Goal: Task Accomplishment & Management: Manage account settings

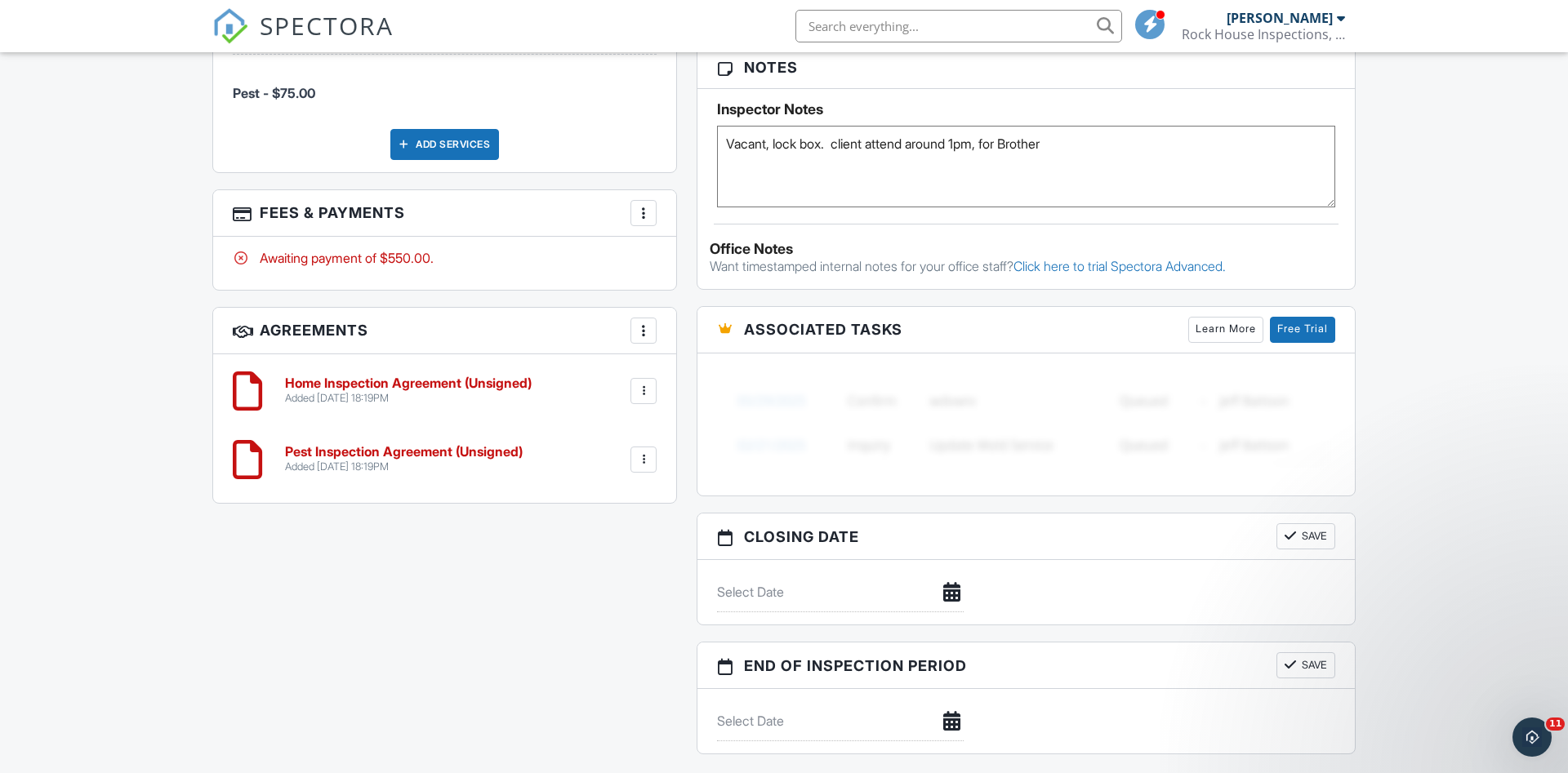
scroll to position [1128, 0]
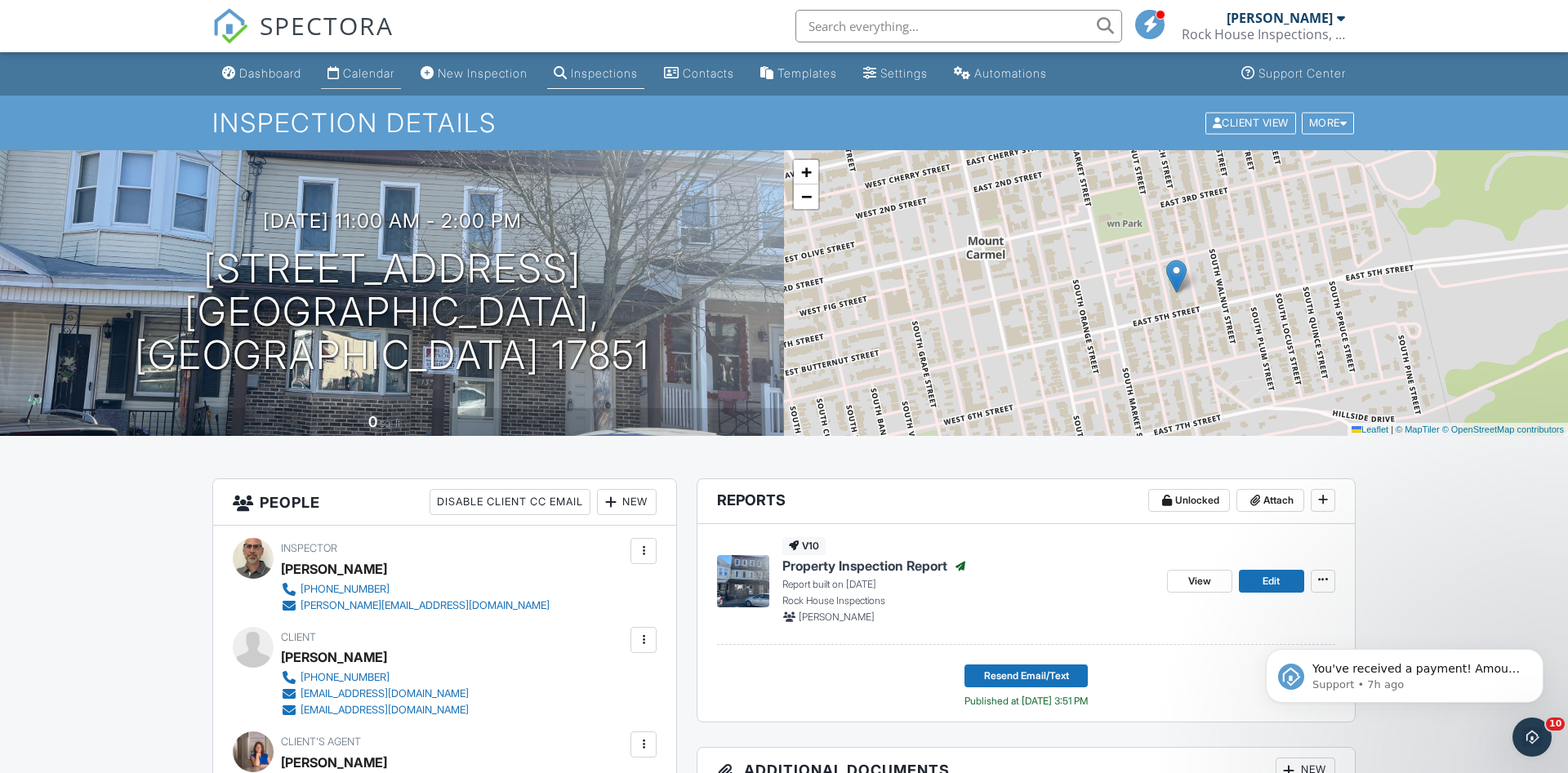
click at [361, 70] on div "Calendar" at bounding box center [369, 73] width 52 height 14
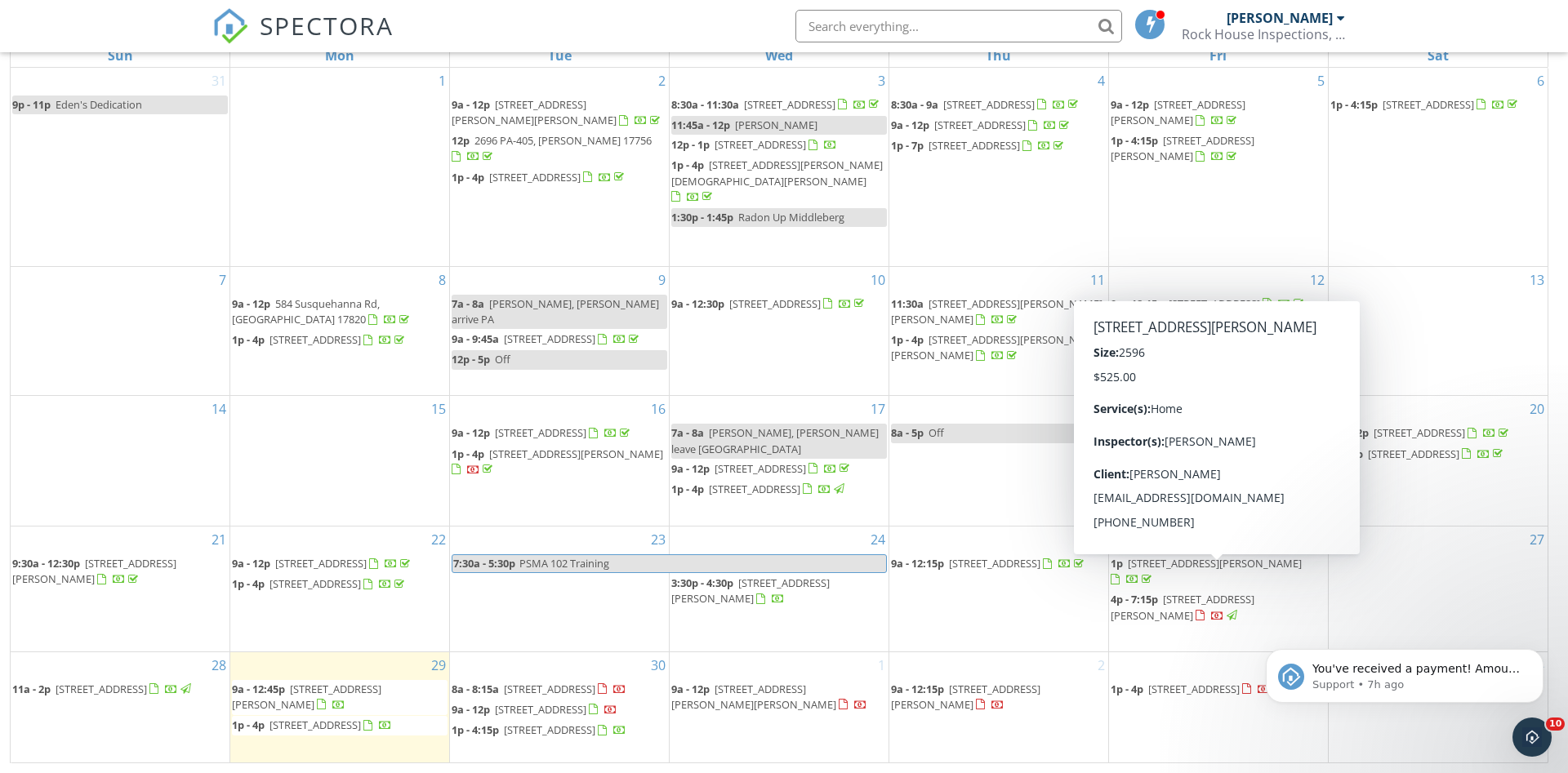
click at [1168, 592] on span "974 Friedline Rd , Danville 17821" at bounding box center [1182, 607] width 144 height 30
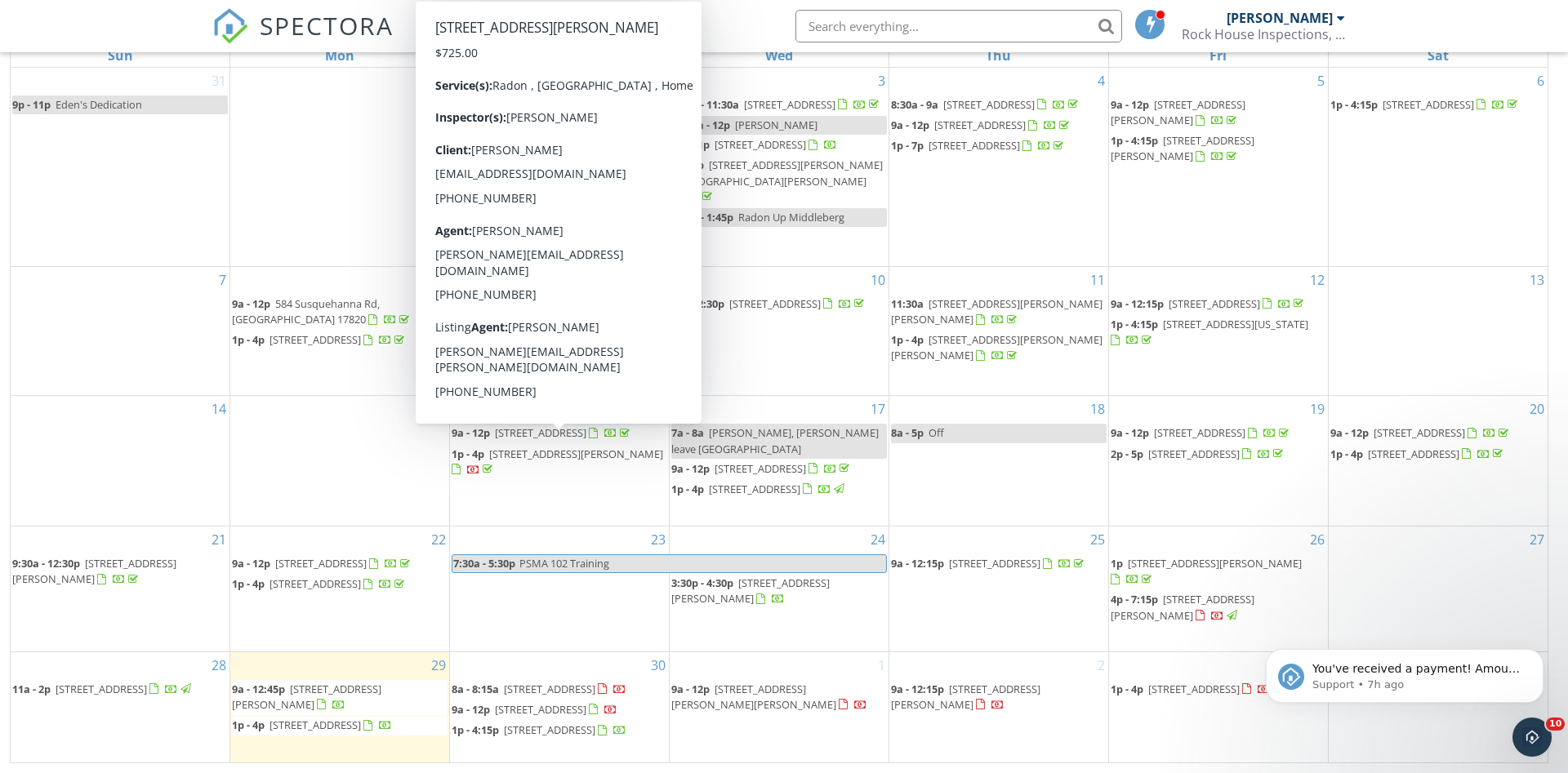
click at [540, 447] on span "[STREET_ADDRESS][PERSON_NAME]" at bounding box center [576, 454] width 174 height 15
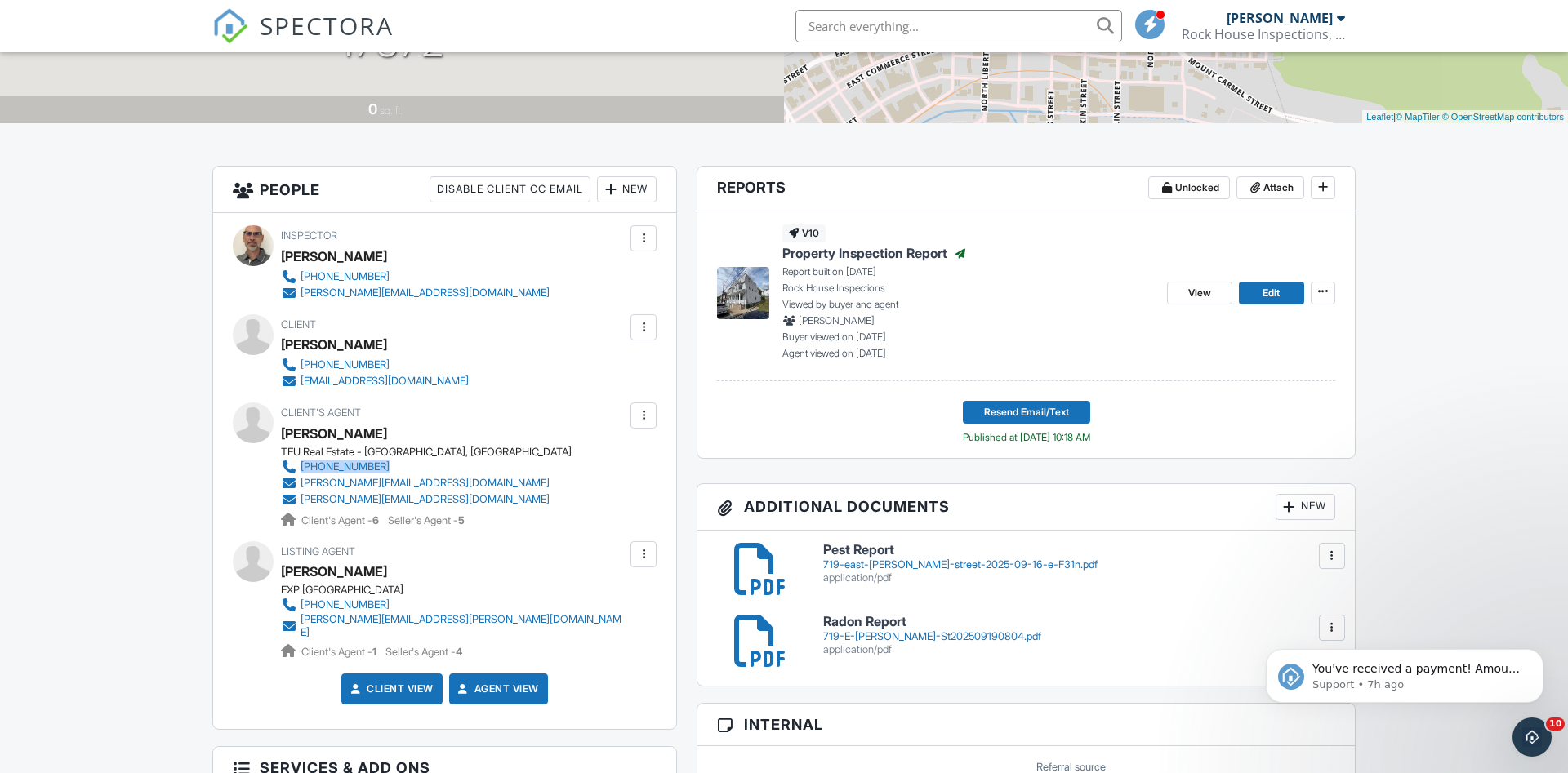
scroll to position [316, 0]
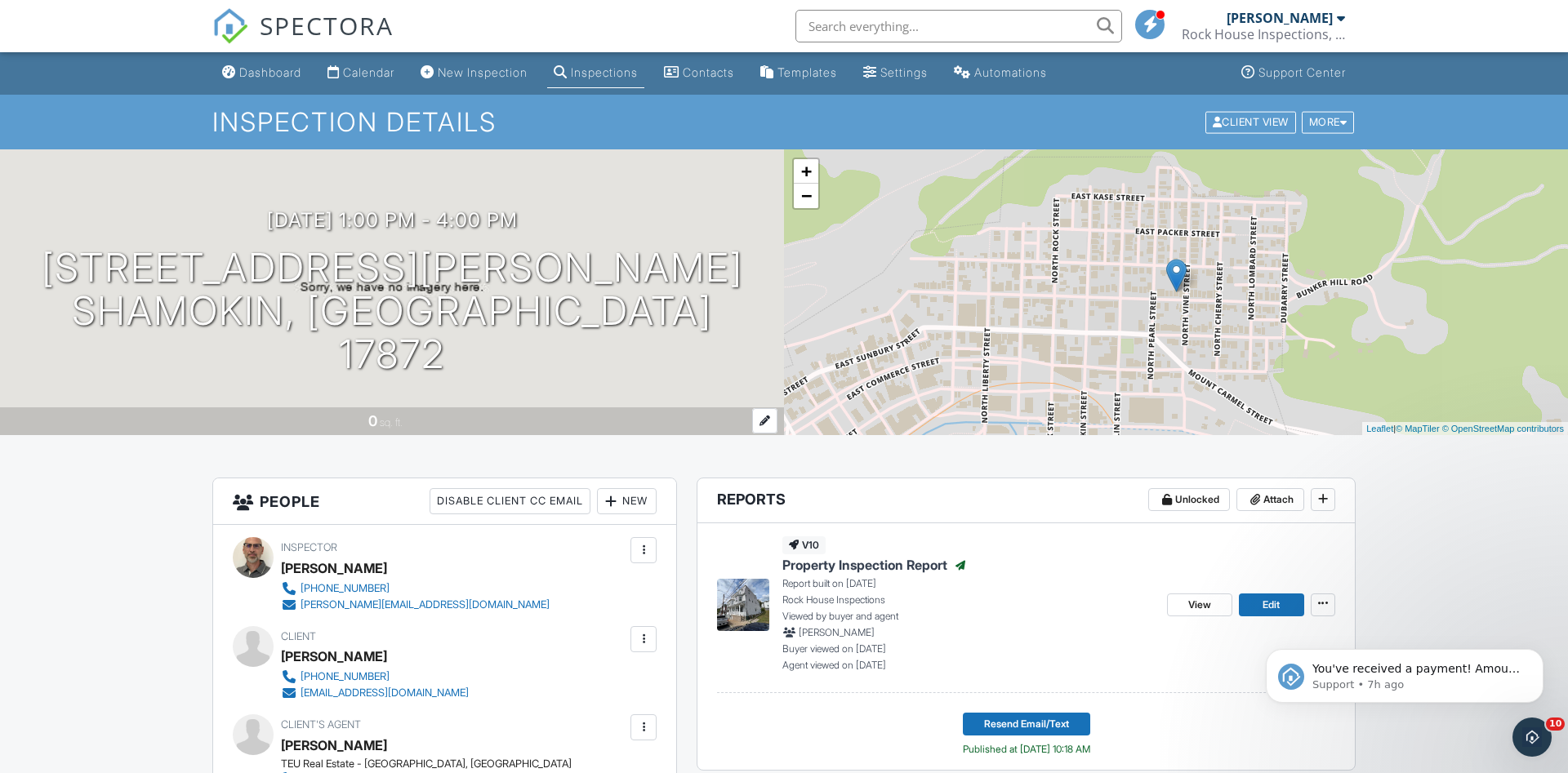
scroll to position [0, 0]
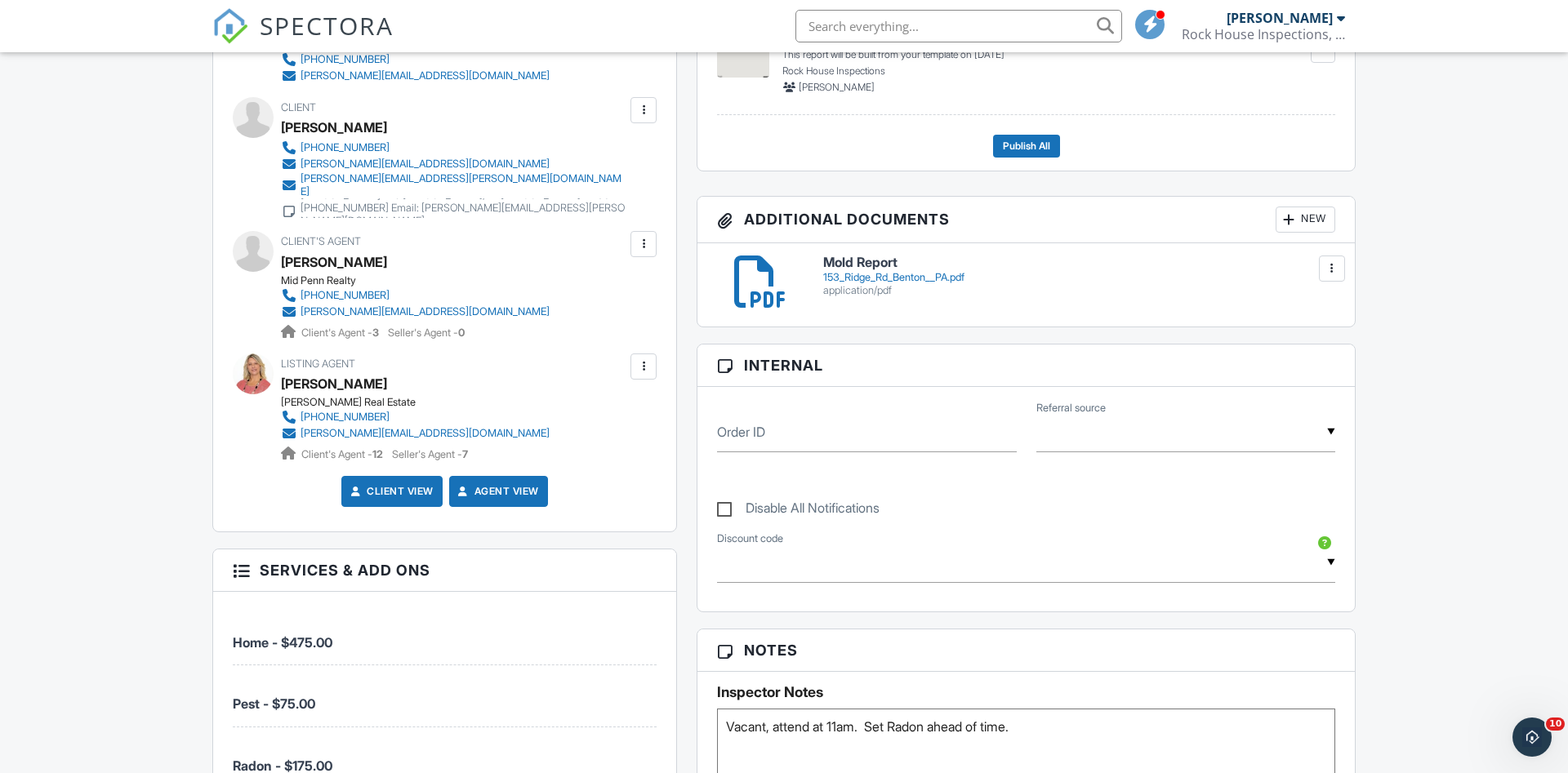
scroll to position [524, 0]
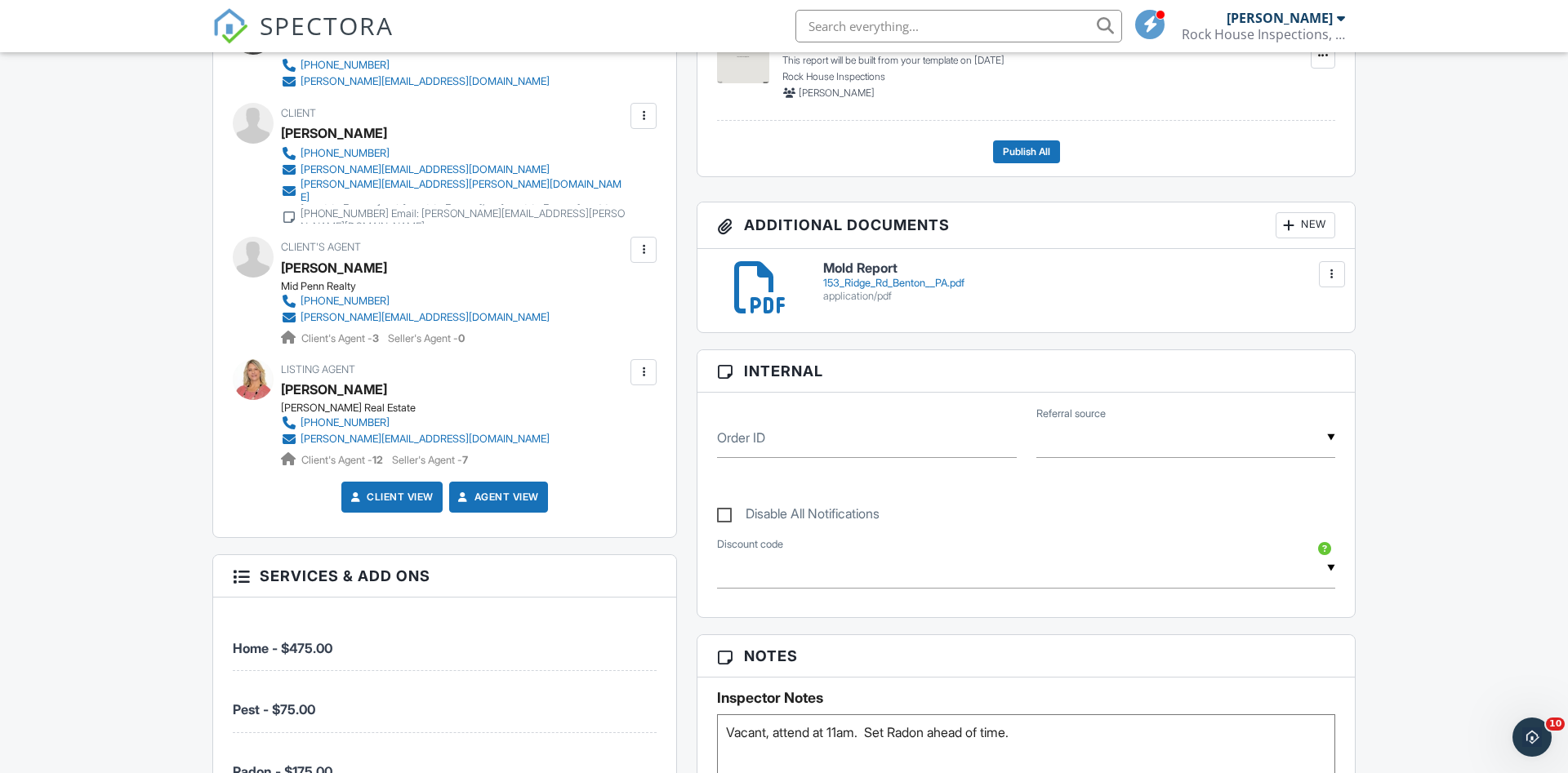
click at [1298, 221] on div "New" at bounding box center [1305, 226] width 60 height 26
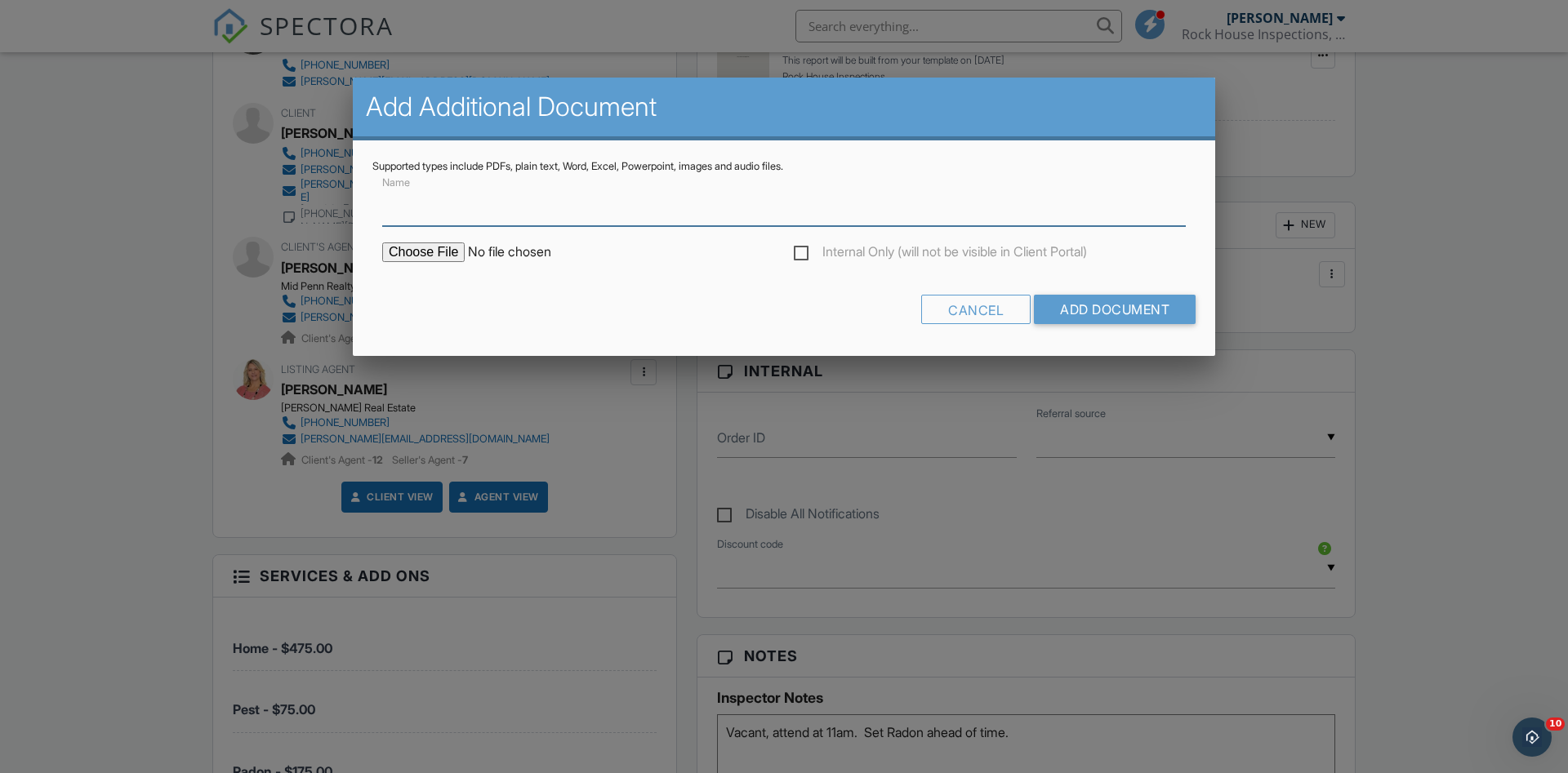
click at [611, 201] on input "Name" at bounding box center [784, 206] width 803 height 40
type input "Pest Report"
click at [403, 259] on input "file" at bounding box center [521, 252] width 278 height 20
type input "C:\fakepath\153-ridge-road-2025-09-29-6-7krJ.pdf"
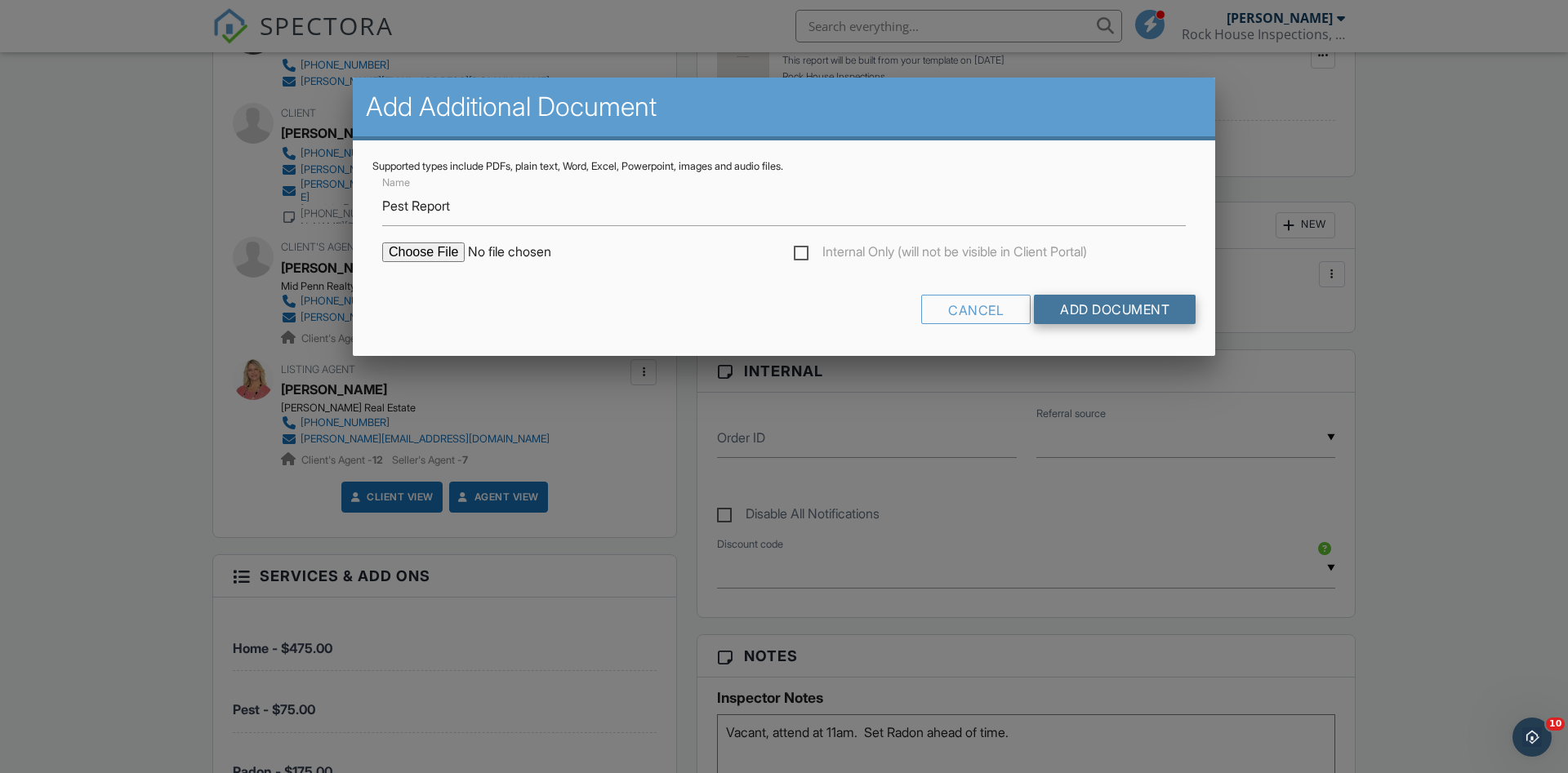
click at [1122, 305] on input "Add Document" at bounding box center [1115, 310] width 162 height 29
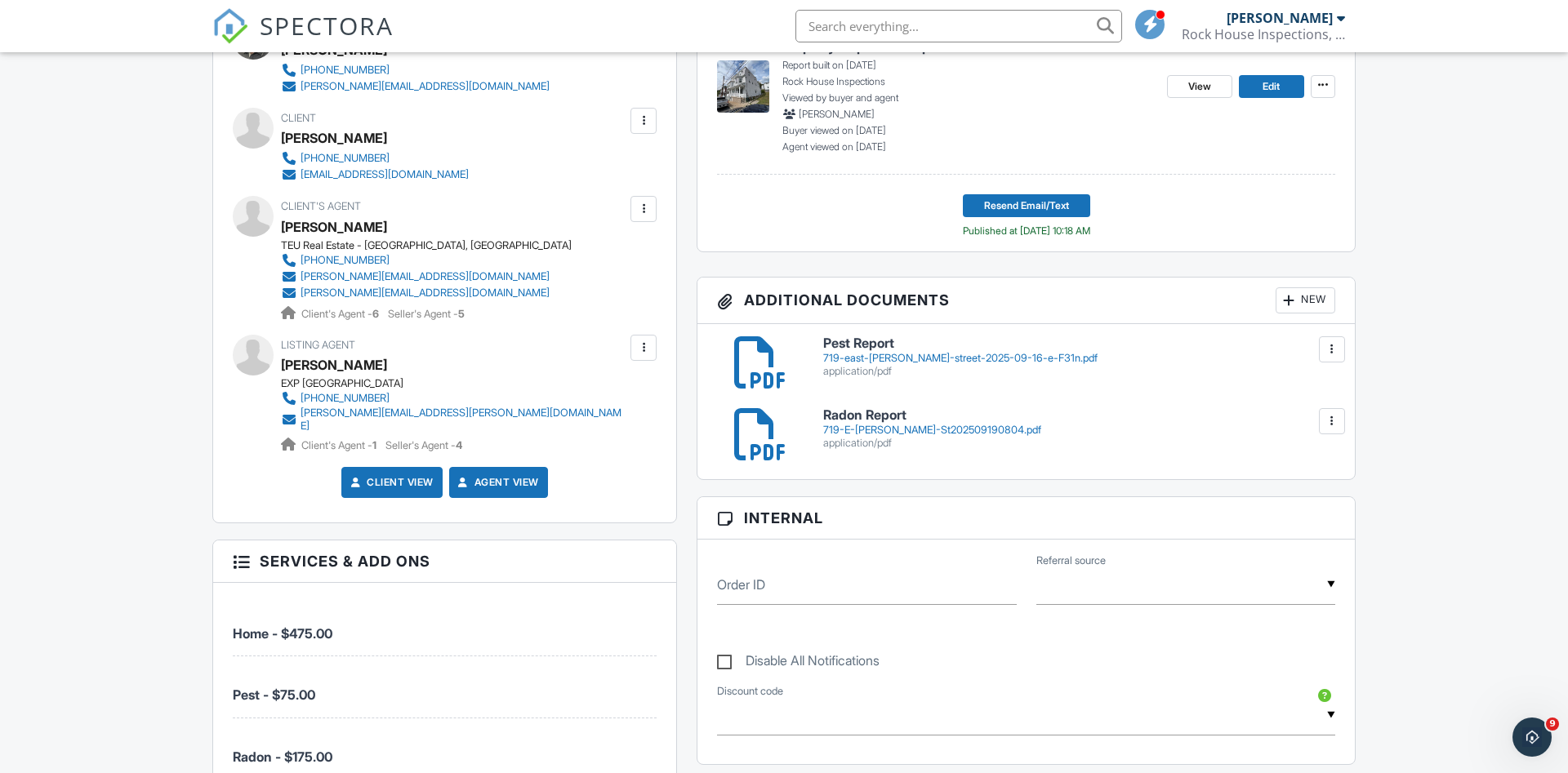
scroll to position [521, 0]
click at [648, 118] on div at bounding box center [643, 118] width 16 height 16
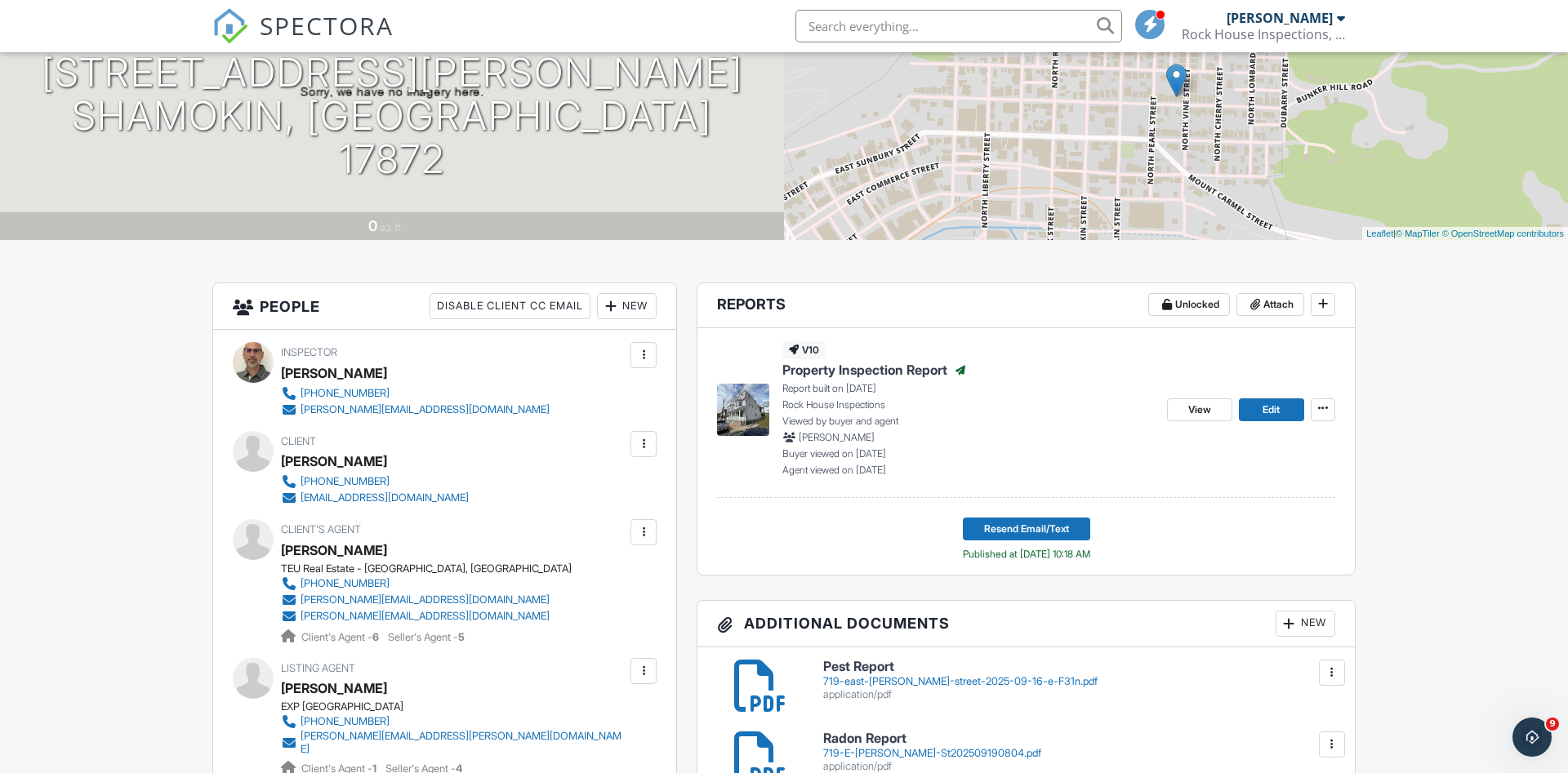
scroll to position [0, 0]
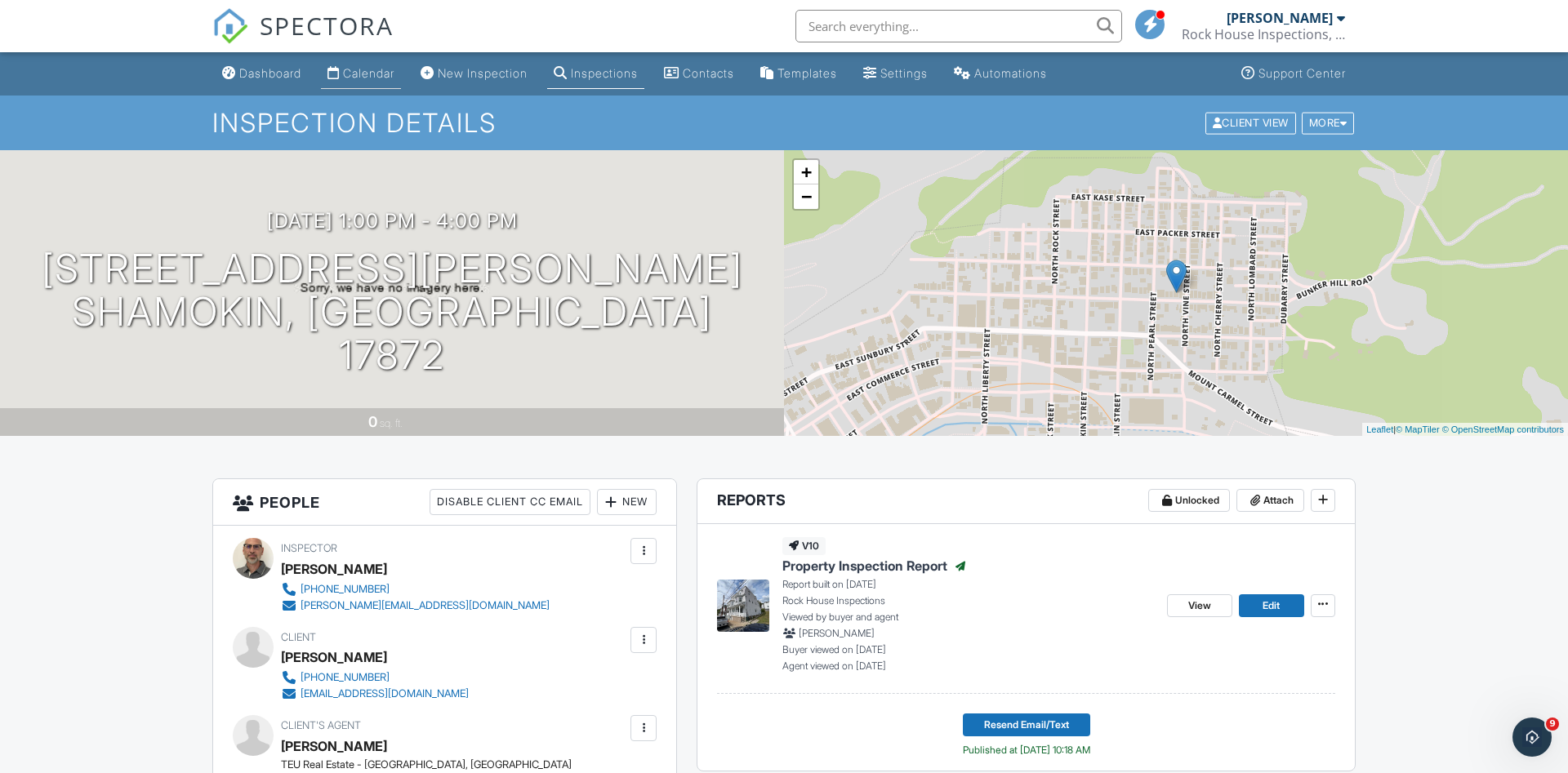
click at [370, 74] on div "Calendar" at bounding box center [369, 73] width 52 height 14
